Goal: Navigation & Orientation: Find specific page/section

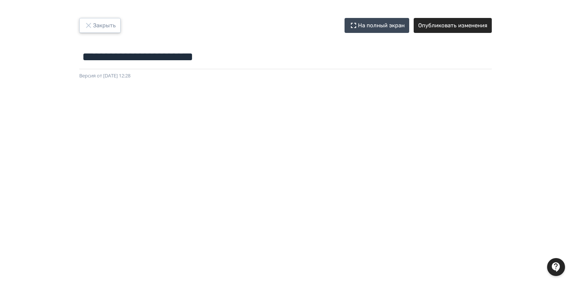
click at [101, 24] on button "Закрыть" at bounding box center [99, 25] width 41 height 15
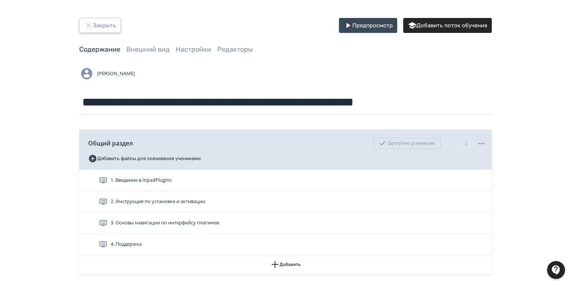
click at [107, 27] on button "Закрыть" at bounding box center [99, 25] width 41 height 15
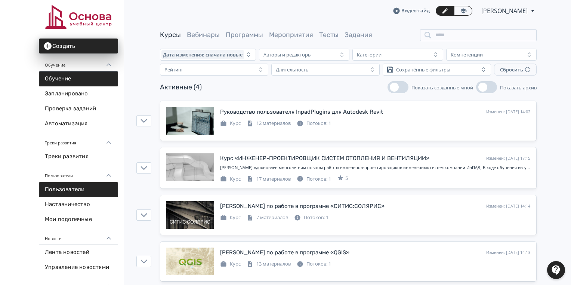
click at [76, 186] on link "Пользователи" at bounding box center [78, 189] width 79 height 15
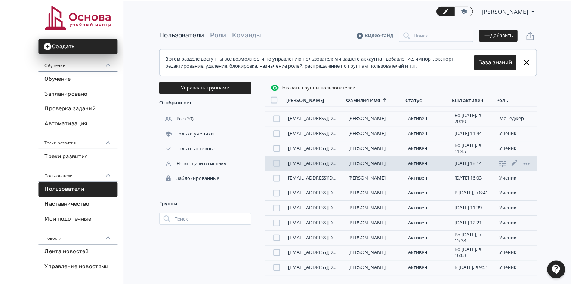
scroll to position [281, 0]
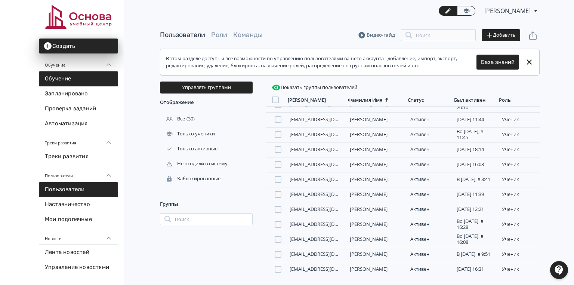
click at [92, 82] on link "Обучение" at bounding box center [78, 78] width 79 height 15
